Goal: Task Accomplishment & Management: Use online tool/utility

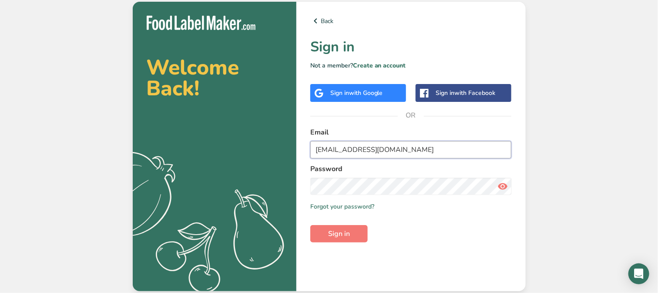
drag, startPoint x: 382, startPoint y: 151, endPoint x: 294, endPoint y: 126, distance: 91.9
click at [294, 126] on section "Welcome Back! .a{fill:#f5f3ed;} Back Sign in Not a member? Create an account Si…" at bounding box center [329, 146] width 393 height 289
type input "[EMAIL_ADDRESS][DOMAIN_NAME]"
click at [269, 171] on section "Welcome Back! .a{fill:#f5f3ed;} Back Sign in Not a member? Create an account Si…" at bounding box center [329, 146] width 393 height 289
click at [297, 180] on div "Back Sign in Not a member? Create an account Sign in with Google Sign in with F…" at bounding box center [410, 146] width 229 height 289
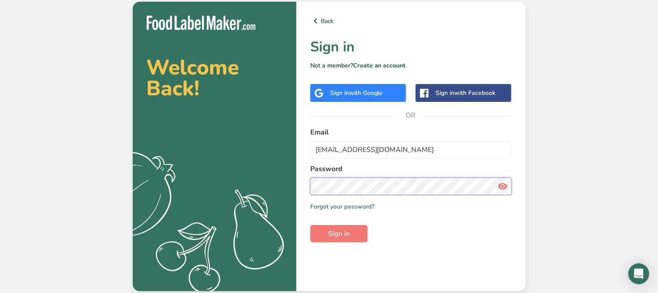
click at [310, 225] on button "Sign in" at bounding box center [338, 233] width 57 height 17
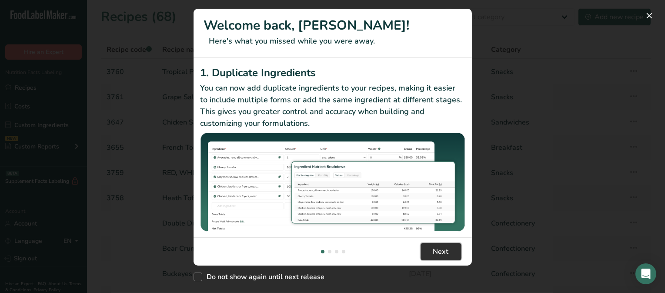
click at [437, 254] on span "Next" at bounding box center [441, 251] width 16 height 10
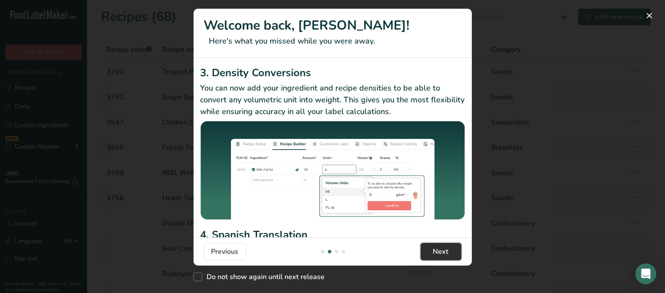
click at [437, 254] on span "Next" at bounding box center [441, 251] width 16 height 10
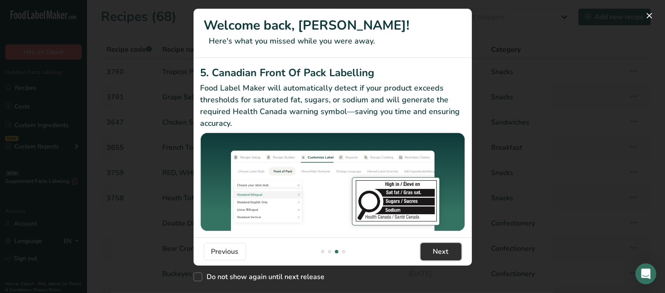
click at [437, 254] on span "Next" at bounding box center [441, 251] width 16 height 10
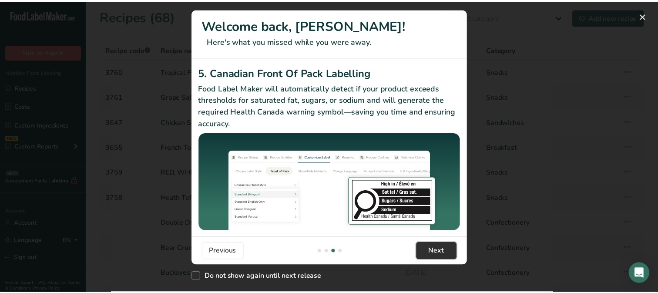
scroll to position [0, 835]
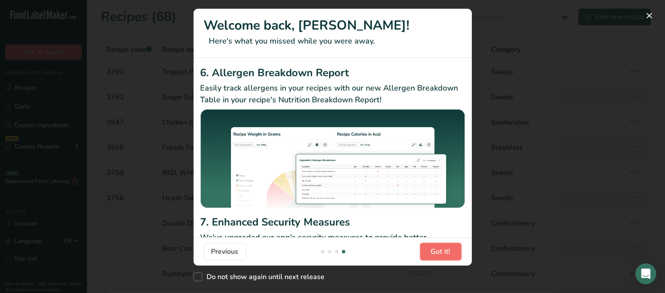
click at [437, 253] on span "Got it!" at bounding box center [441, 251] width 20 height 10
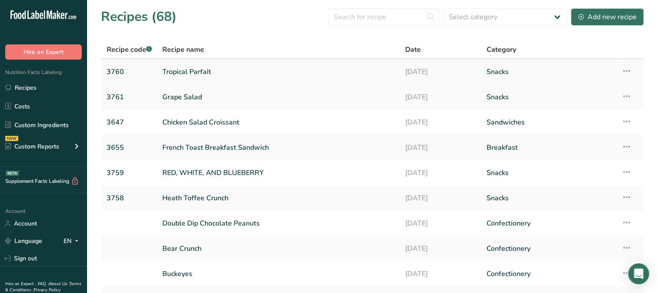
click at [181, 70] on link "Tropical Parfait" at bounding box center [278, 72] width 233 height 18
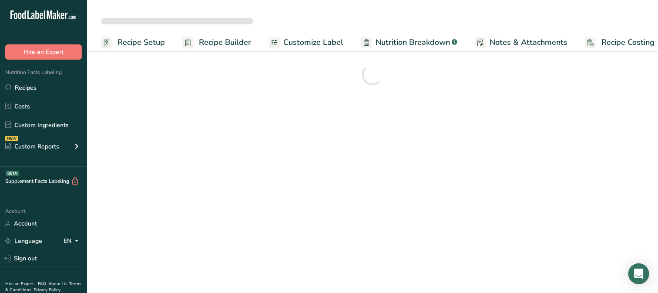
click at [181, 70] on div at bounding box center [372, 74] width 543 height 31
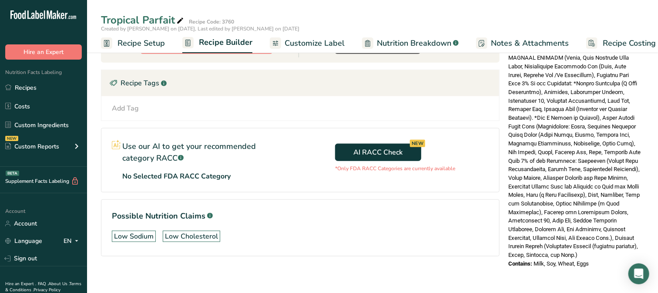
scroll to position [327, 0]
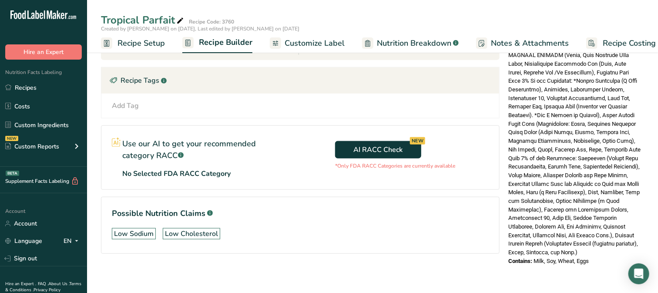
drag, startPoint x: 593, startPoint y: 237, endPoint x: 543, endPoint y: 205, distance: 59.5
click at [543, 205] on div "Nutrition Facts 1 Serving Per Container Serving Size 119g Amount Per Serving Ca…" at bounding box center [573, 1] width 139 height 536
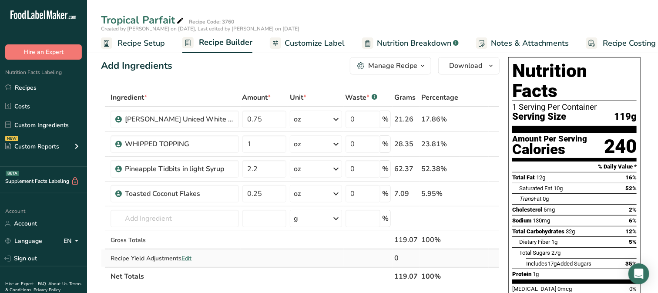
scroll to position [0, 0]
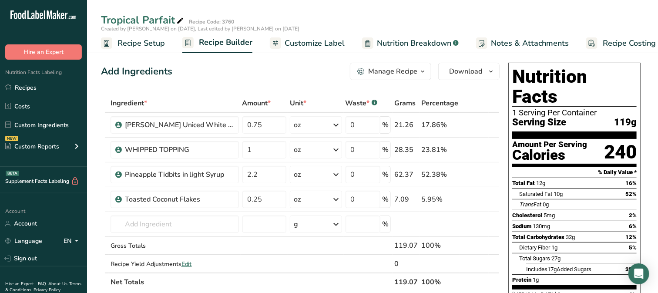
click at [312, 37] on span "Customize Label" at bounding box center [314, 43] width 60 height 12
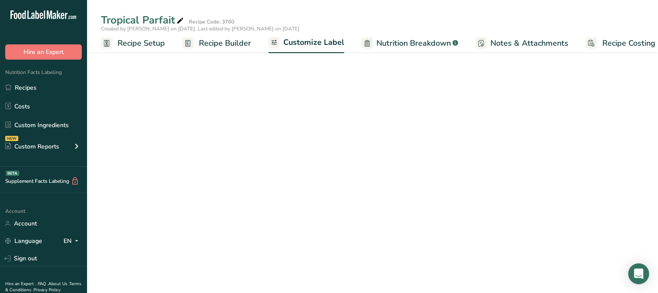
scroll to position [0, 11]
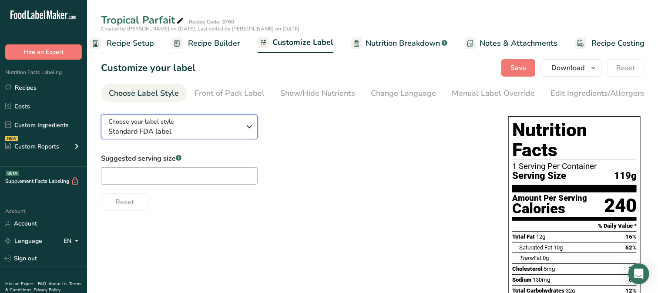
click at [251, 129] on icon "button" at bounding box center [249, 127] width 10 height 16
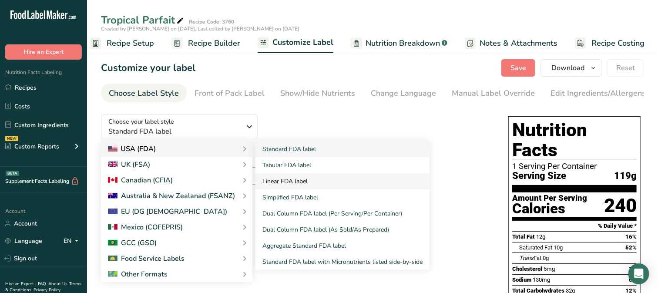
click at [292, 184] on link "Linear FDA label" at bounding box center [342, 181] width 174 height 16
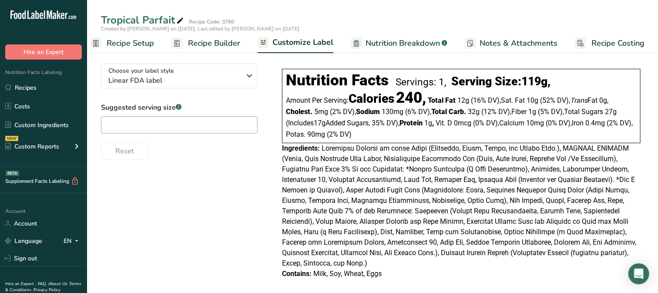
scroll to position [51, 0]
drag, startPoint x: 382, startPoint y: 265, endPoint x: 281, endPoint y: 152, distance: 151.5
click at [281, 152] on div "Nutrition Facts Servings: 1, Serving Size: 119g , Amount Per Serving: Calories …" at bounding box center [460, 173] width 365 height 217
copy div "Ingredients: Pineapple Tidbits in light Syrup (Pineapple, Sugar, Water, and [ME…"
drag, startPoint x: 399, startPoint y: 81, endPoint x: 446, endPoint y: 134, distance: 70.5
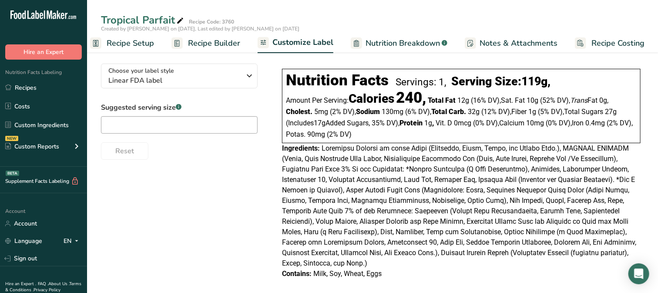
click at [446, 134] on div "Nutrition Facts Servings: 1, Serving Size: 119g , Amount Per Serving: Calories …" at bounding box center [461, 106] width 358 height 74
copy div "Servings: 1, Serving Size: 119g , Amount Per Serving: Calories 240, Total Fat 1…"
click at [407, 129] on div "Amount Per Serving: Calories 240, Total Fat 12g ‏(16% DV) , Sat. Fat 10g ‏(52% …" at bounding box center [461, 115] width 351 height 48
drag, startPoint x: 416, startPoint y: 137, endPoint x: 285, endPoint y: 77, distance: 143.6
click at [285, 77] on div "Nutrition Facts Servings: 1, Serving Size: 119g , Amount Per Serving: Calories …" at bounding box center [461, 106] width 358 height 74
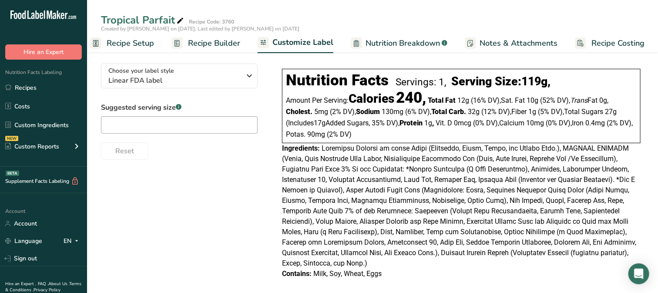
copy div "Nutrition Facts Servings: 1, Serving Size: 119g , Amount Per Serving: Calories …"
click at [180, 212] on div "Choose your label style Linear FDA label USA (FDA) Standard FDA label Tabular F…" at bounding box center [372, 172] width 543 height 231
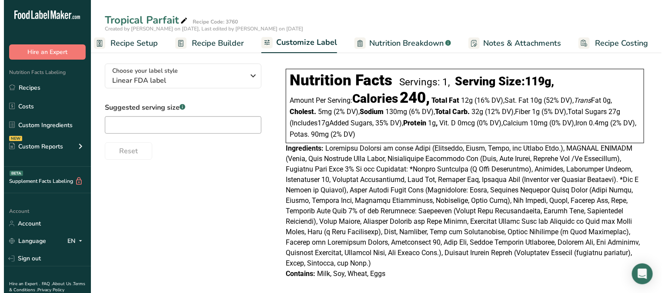
scroll to position [0, 10]
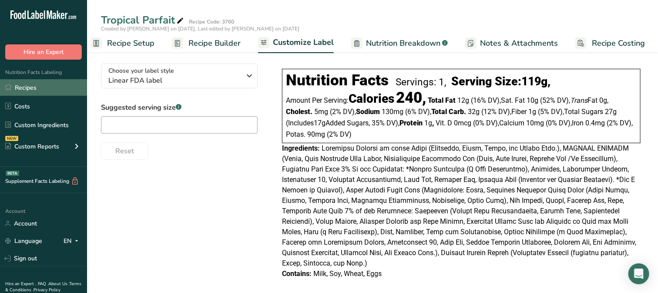
click at [33, 90] on link "Recipes" at bounding box center [43, 87] width 87 height 17
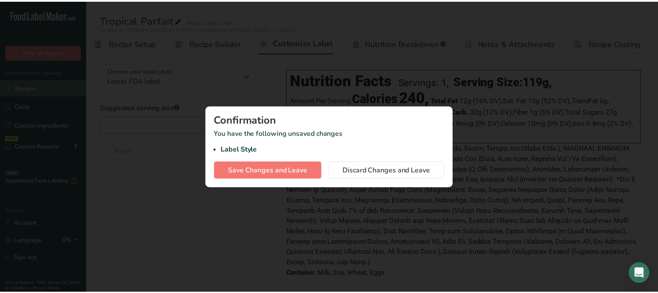
scroll to position [0, 3]
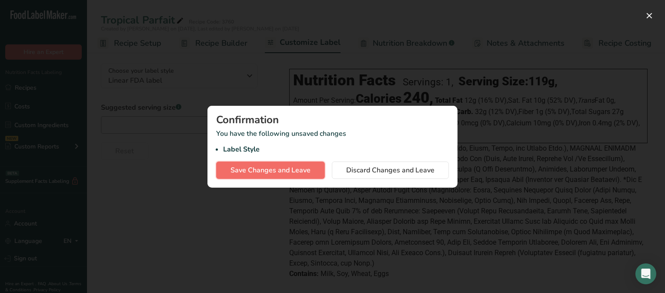
click at [298, 173] on span "Save Changes and Leave" at bounding box center [270, 170] width 80 height 10
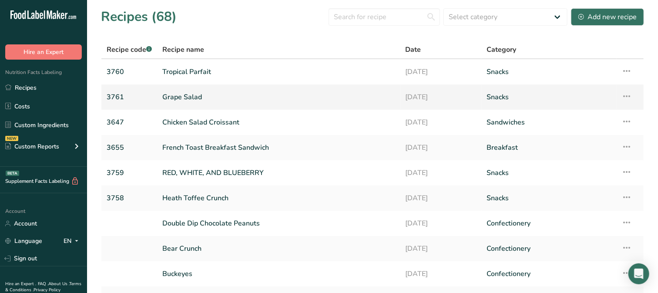
click at [211, 97] on link "Grape Salad" at bounding box center [278, 97] width 233 height 18
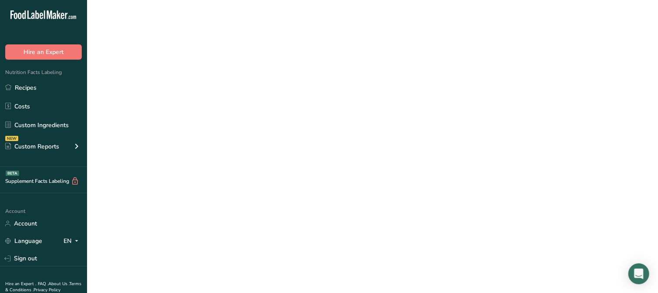
click at [212, 97] on link "Grape Salad" at bounding box center [278, 97] width 233 height 18
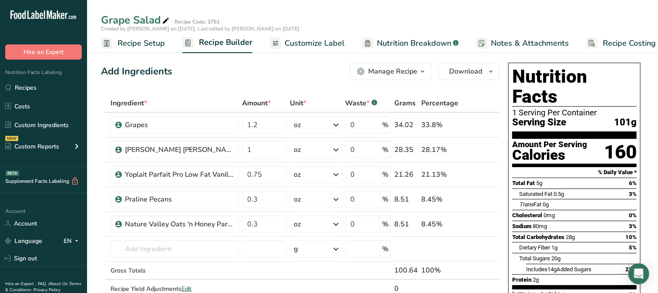
click at [296, 40] on span "Customize Label" at bounding box center [314, 43] width 60 height 12
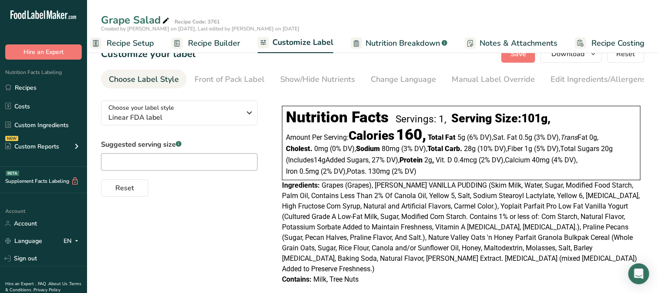
scroll to position [20, 0]
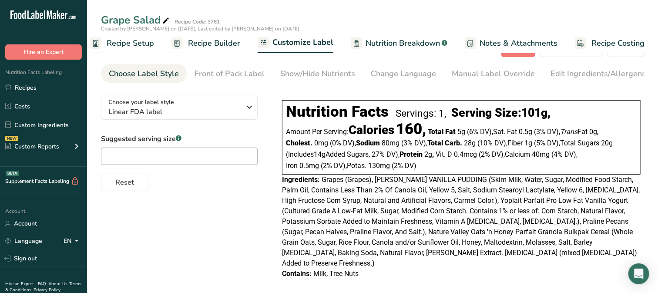
drag, startPoint x: 364, startPoint y: 265, endPoint x: 281, endPoint y: 180, distance: 118.7
click at [281, 180] on div "Nutrition Facts Servings: 1, Serving Size: 101g , Amount Per Serving: Calories …" at bounding box center [460, 190] width 365 height 186
copy div "Ingredients: Grapes (Grapes), [PERSON_NAME] VANILLA PUDDING (Skim Milk, Water, …"
click at [332, 140] on div "Amount Per Serving: Calories 160, Total Fat 5g ‏(6% DV) , Sat. Fat 0.5g ‏(3% DV…" at bounding box center [461, 147] width 351 height 48
drag, startPoint x: 419, startPoint y: 167, endPoint x: 290, endPoint y: 114, distance: 139.5
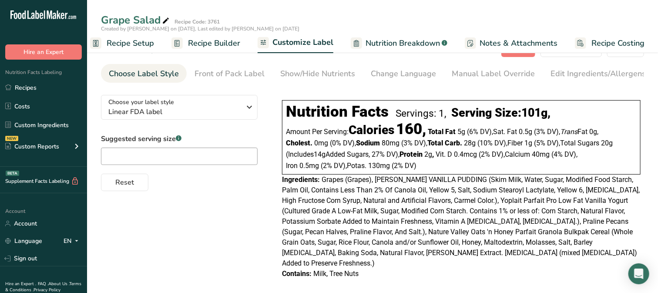
click at [290, 114] on div "Nutrition Facts Servings: 1, Serving Size: 101g , Amount Per Serving: Calories …" at bounding box center [461, 137] width 358 height 74
copy div "Nutrition Facts Servings: 1, Serving Size: 101g , Amount Per Serving: Calories …"
click at [219, 209] on div "Choose your label style Linear FDA label USA (FDA) Standard FDA label Tabular F…" at bounding box center [372, 188] width 543 height 200
click at [23, 90] on link "Recipes" at bounding box center [43, 87] width 87 height 17
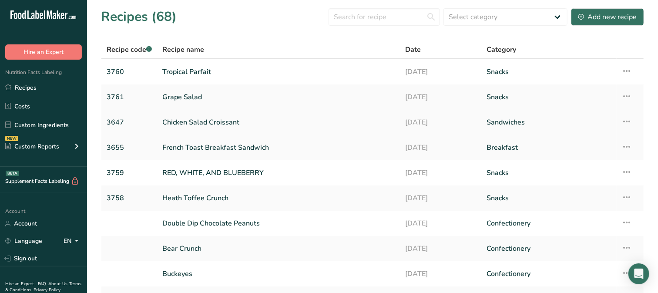
click at [220, 119] on link "Chicken Salad Croissant" at bounding box center [278, 122] width 233 height 18
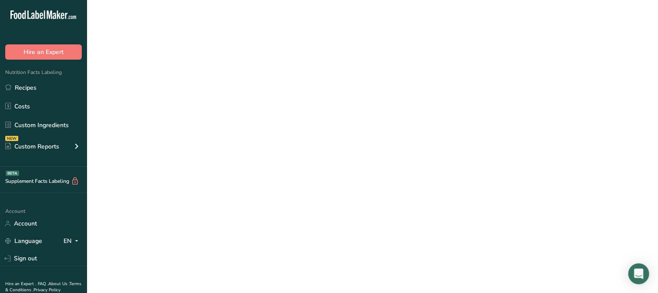
click at [219, 119] on link "Chicken Salad Croissant" at bounding box center [278, 122] width 233 height 18
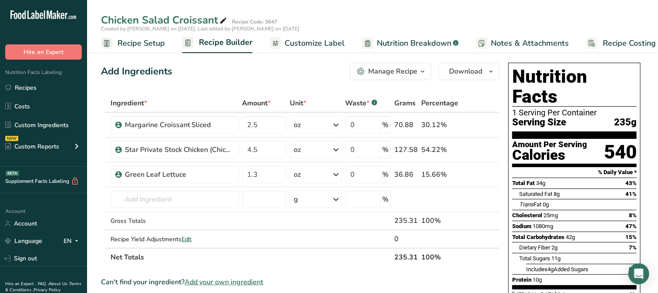
click at [406, 73] on div "Manage Recipe" at bounding box center [392, 71] width 49 height 10
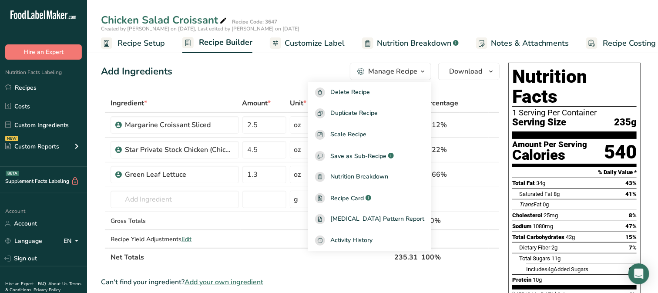
click at [296, 38] on span "Customize Label" at bounding box center [314, 43] width 60 height 12
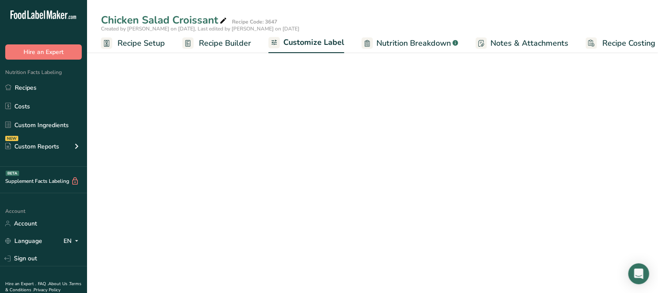
scroll to position [0, 11]
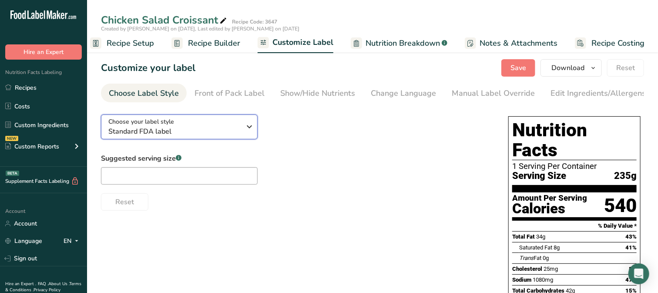
click at [204, 131] on span "Standard FDA label" at bounding box center [174, 131] width 133 height 10
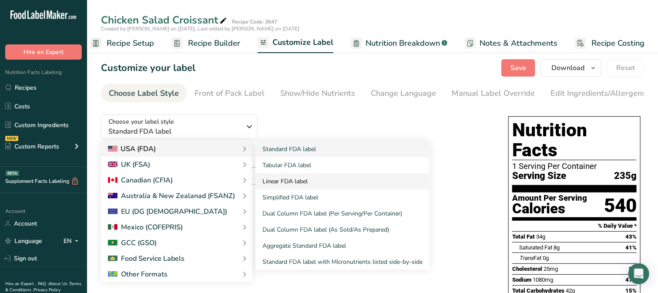
click at [291, 179] on link "Linear FDA label" at bounding box center [342, 181] width 174 height 16
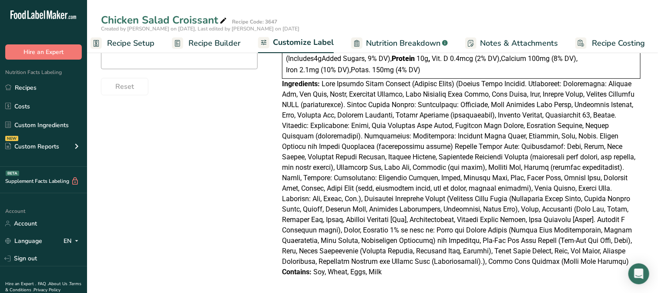
scroll to position [124, 0]
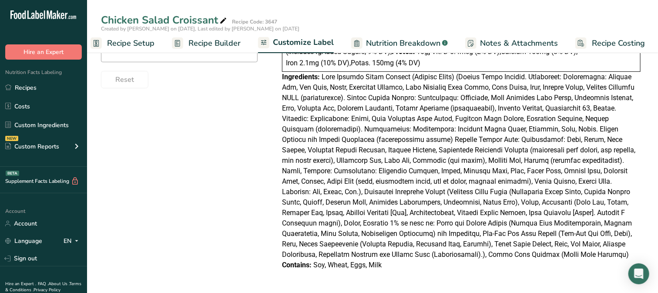
drag, startPoint x: 383, startPoint y: 264, endPoint x: 281, endPoint y: 79, distance: 211.2
click at [281, 79] on div "Nutrition Facts Servings: 1, Serving Size: 235g , Amount Per Serving: Calories …" at bounding box center [460, 134] width 365 height 280
copy div "Ingredients: Star Private Stock Chicken (Chicken Salad) (Cooked White Chicken. …"
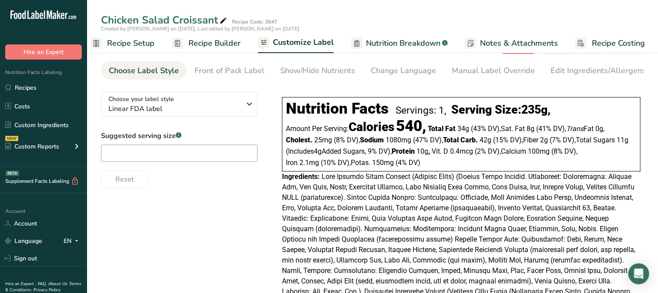
scroll to position [0, 0]
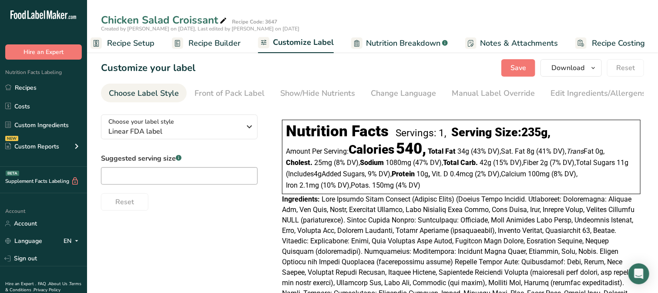
drag, startPoint x: 426, startPoint y: 187, endPoint x: 287, endPoint y: 129, distance: 150.5
click at [287, 129] on div "Nutrition Facts Servings: 1, Serving Size: 235g , Amount Per Serving: Calories …" at bounding box center [461, 157] width 358 height 74
copy div "Nutrition Facts Servings: 1, Serving Size: 235g , Amount Per Serving: Calories …"
drag, startPoint x: 518, startPoint y: 68, endPoint x: 439, endPoint y: 57, distance: 79.5
click at [517, 68] on span "Save" at bounding box center [518, 68] width 16 height 10
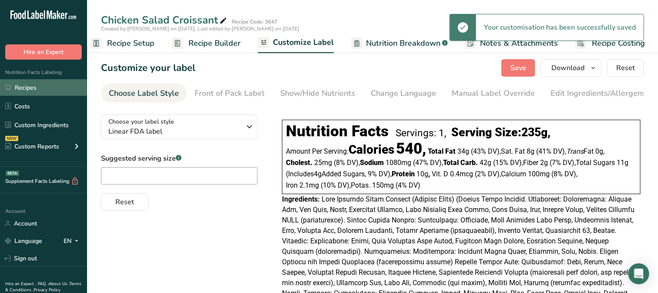
click at [36, 86] on link "Recipes" at bounding box center [43, 87] width 87 height 17
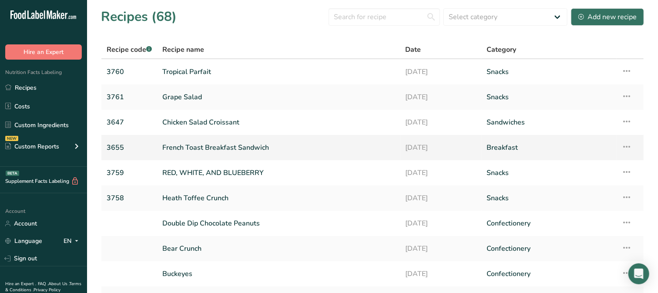
click at [225, 147] on link "French Toast Breakfast Sandwich" at bounding box center [278, 147] width 233 height 18
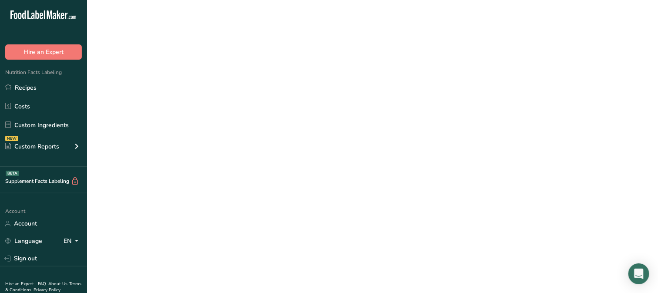
click at [225, 146] on link "French Toast Breakfast Sandwich" at bounding box center [278, 147] width 233 height 18
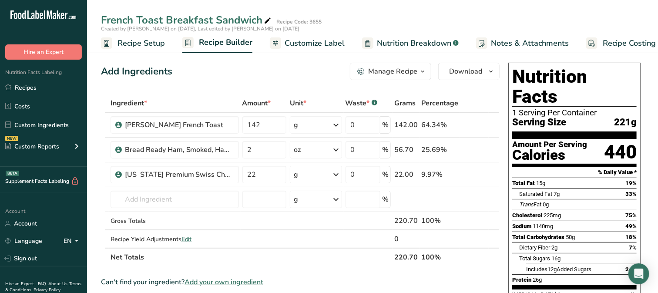
click at [304, 43] on span "Customize Label" at bounding box center [314, 43] width 60 height 12
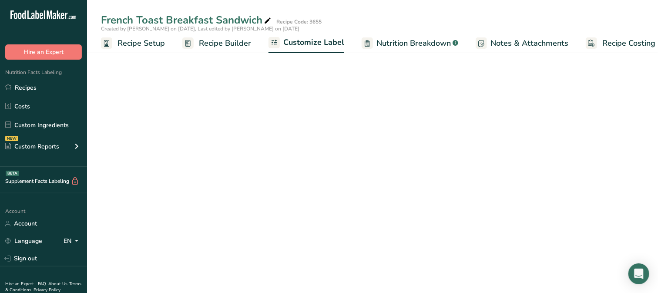
scroll to position [0, 11]
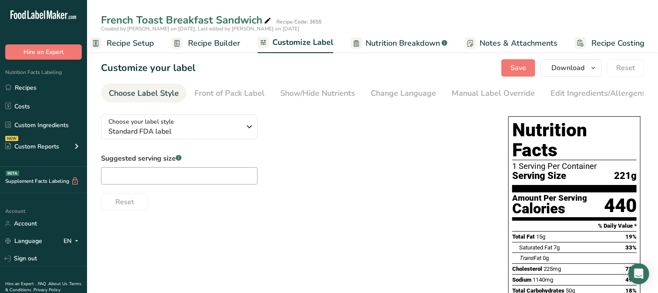
click at [163, 94] on div "Choose Label Style" at bounding box center [144, 93] width 70 height 12
click at [183, 127] on div "Choose your label style Standard FDA label" at bounding box center [174, 127] width 133 height 20
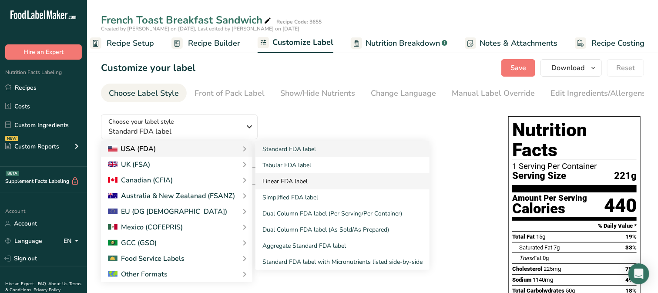
click at [290, 184] on link "Linear FDA label" at bounding box center [342, 181] width 174 height 16
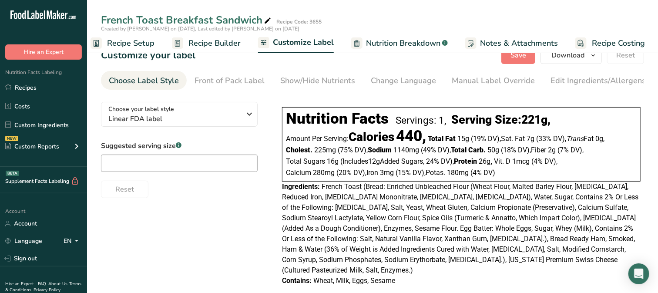
scroll to position [20, 0]
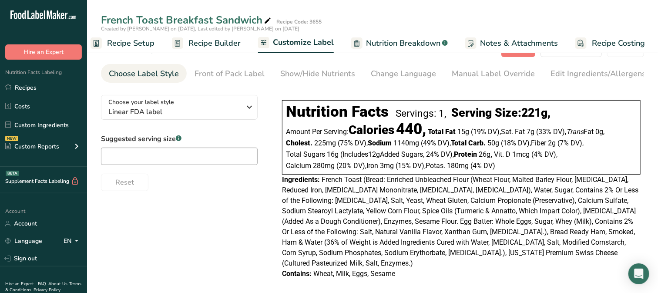
drag, startPoint x: 399, startPoint y: 263, endPoint x: 283, endPoint y: 184, distance: 141.1
click at [283, 184] on div "Nutrition Facts Servings: 1, Serving Size: 221g , Amount Per Serving: Calories …" at bounding box center [460, 190] width 365 height 186
copy div "Ingredients: French Toast (Bread: Enriched Unbleached Flour (Wheat Flour, Malte…"
drag, startPoint x: 505, startPoint y: 167, endPoint x: 290, endPoint y: 110, distance: 222.7
click at [284, 110] on div "Nutrition Facts Servings: 1, Serving Size: 221g , Amount Per Serving: Calories …" at bounding box center [461, 137] width 358 height 74
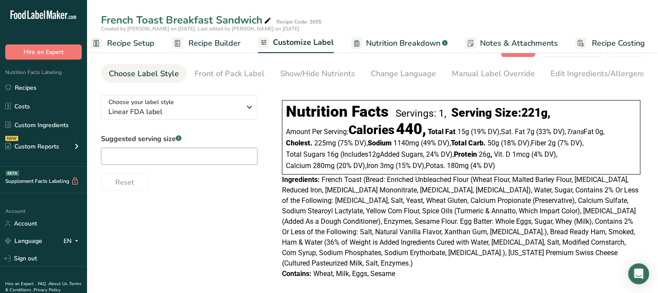
copy div "Nutrition Facts Servings: 1, Serving Size: 221g , Amount Per Serving: Calories …"
click at [167, 200] on div "Choose your label style Linear FDA label USA (FDA) Standard FDA label Tabular F…" at bounding box center [372, 188] width 543 height 200
click at [18, 261] on link "Sign out" at bounding box center [43, 258] width 87 height 15
